Goal: Complete application form: Complete application form

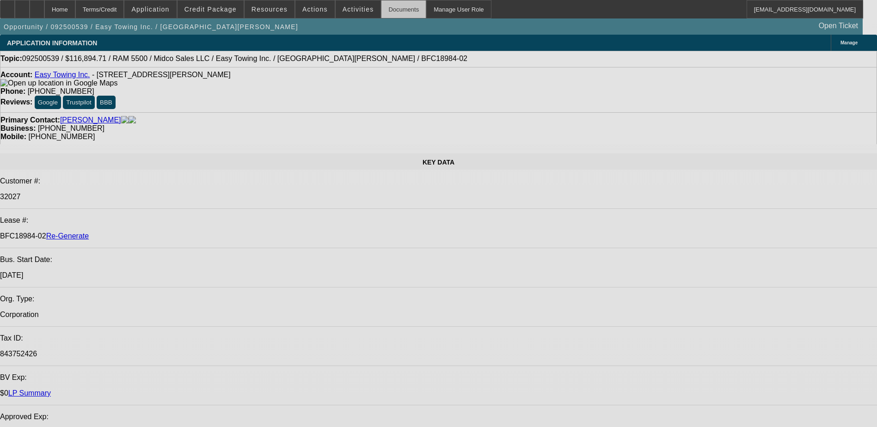
select select "0"
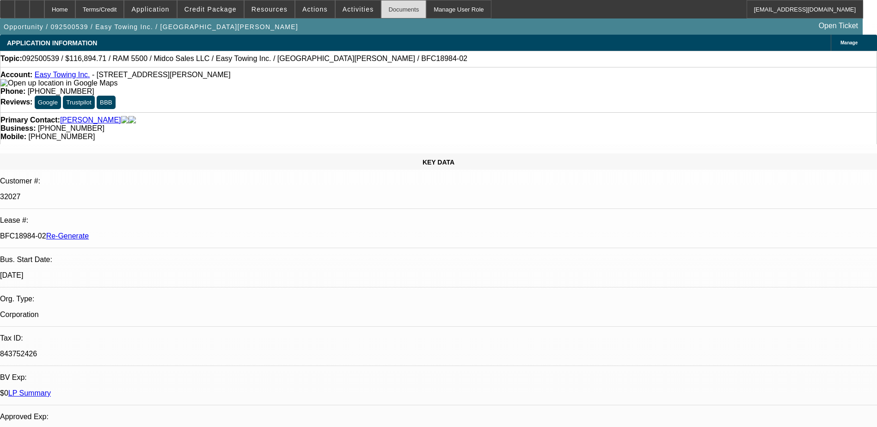
select select "0"
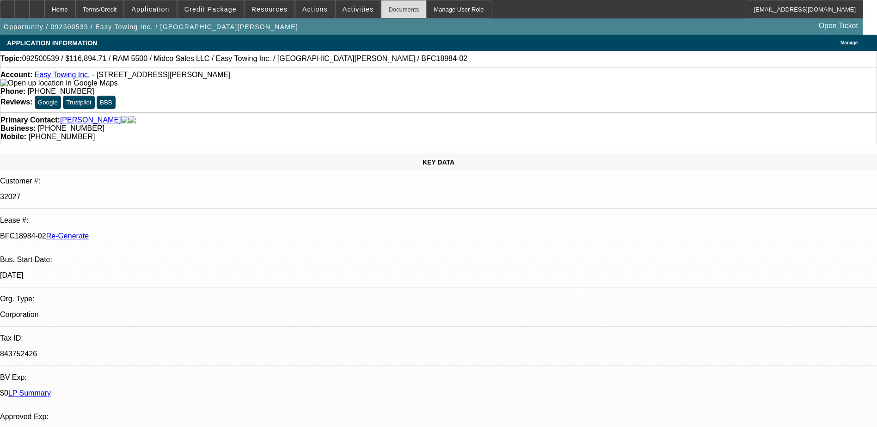
select select "0"
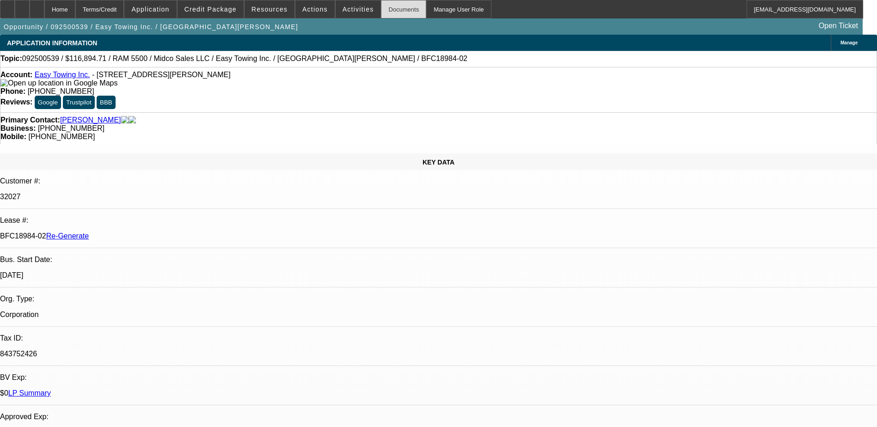
select select "0"
select select "1"
select select "2"
select select "6"
select select "1"
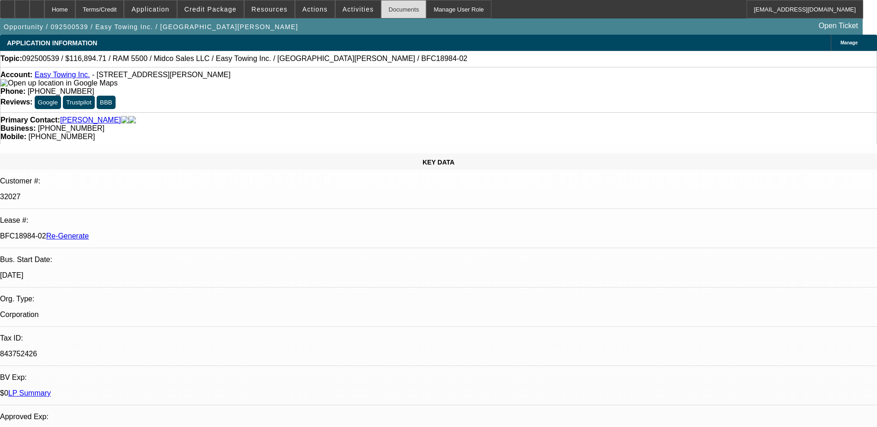
select select "2"
select select "6"
select select "1"
select select "2"
select select "6"
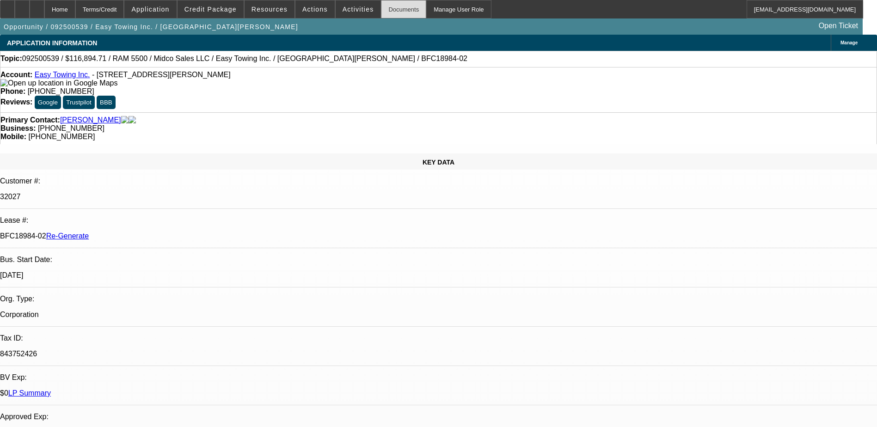
select select "1"
select select "2"
select select "6"
click at [392, 12] on div "Documents" at bounding box center [403, 9] width 45 height 18
